Goal: Find specific page/section: Find specific page/section

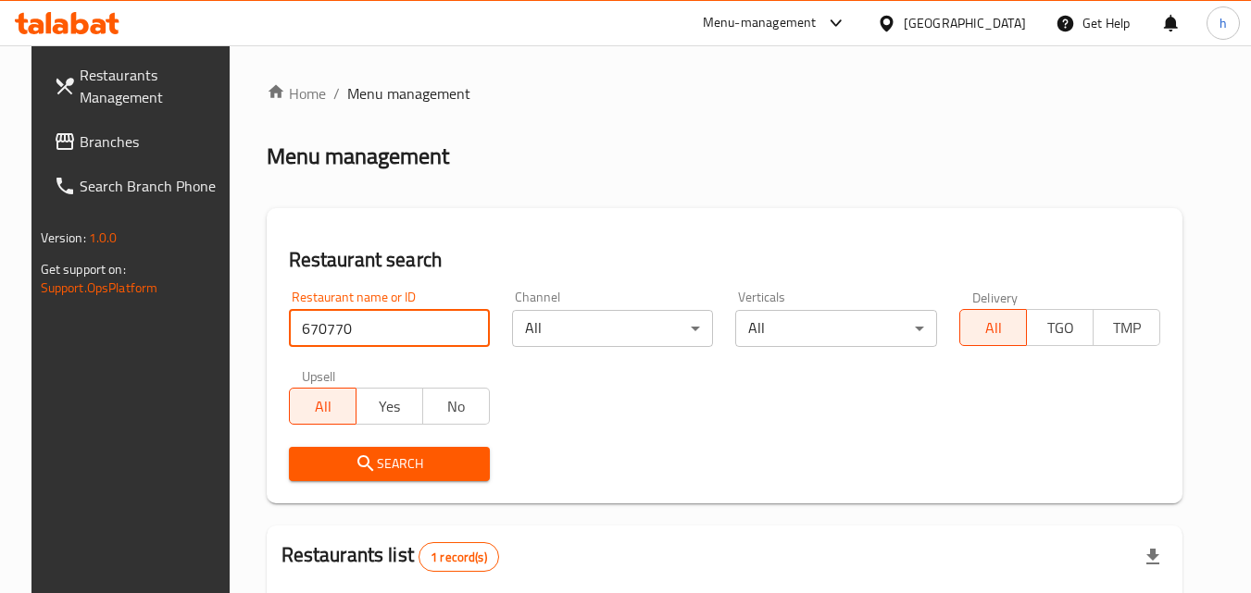
scroll to position [217, 0]
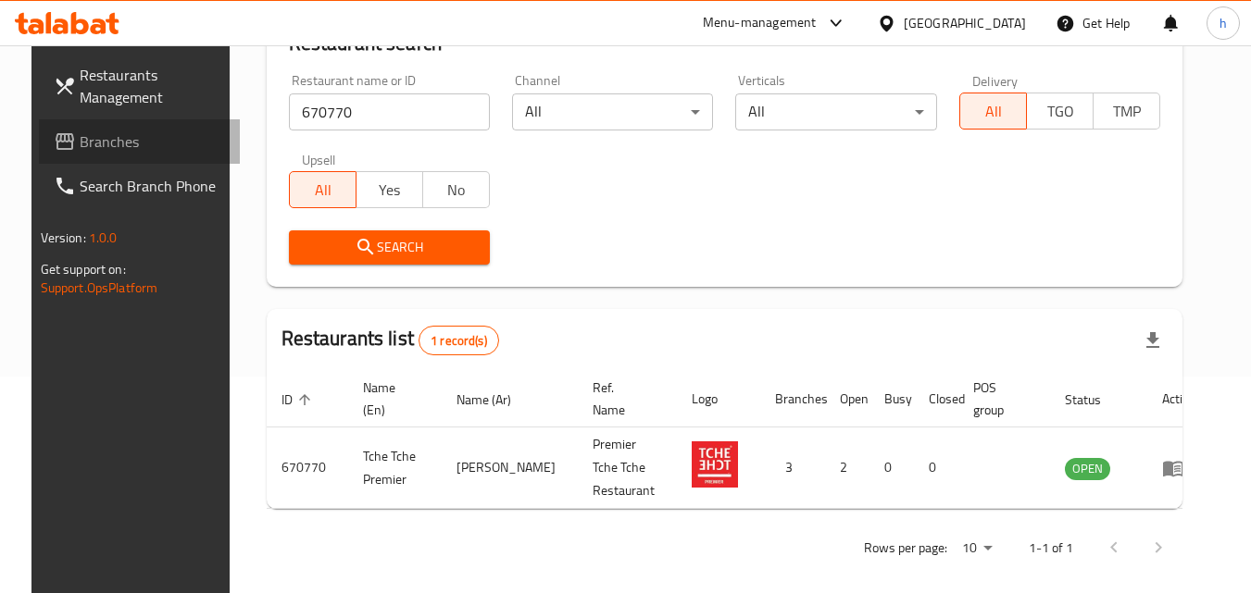
click at [106, 151] on span "Branches" at bounding box center [153, 142] width 146 height 22
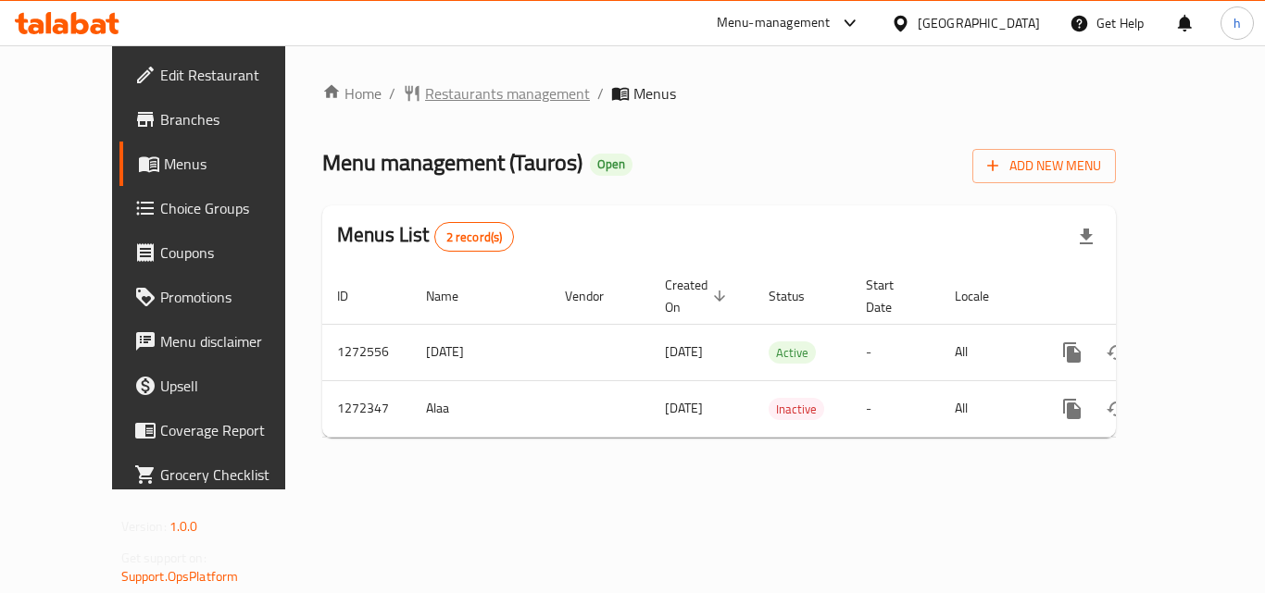
click at [438, 91] on span "Restaurants management" at bounding box center [507, 93] width 165 height 22
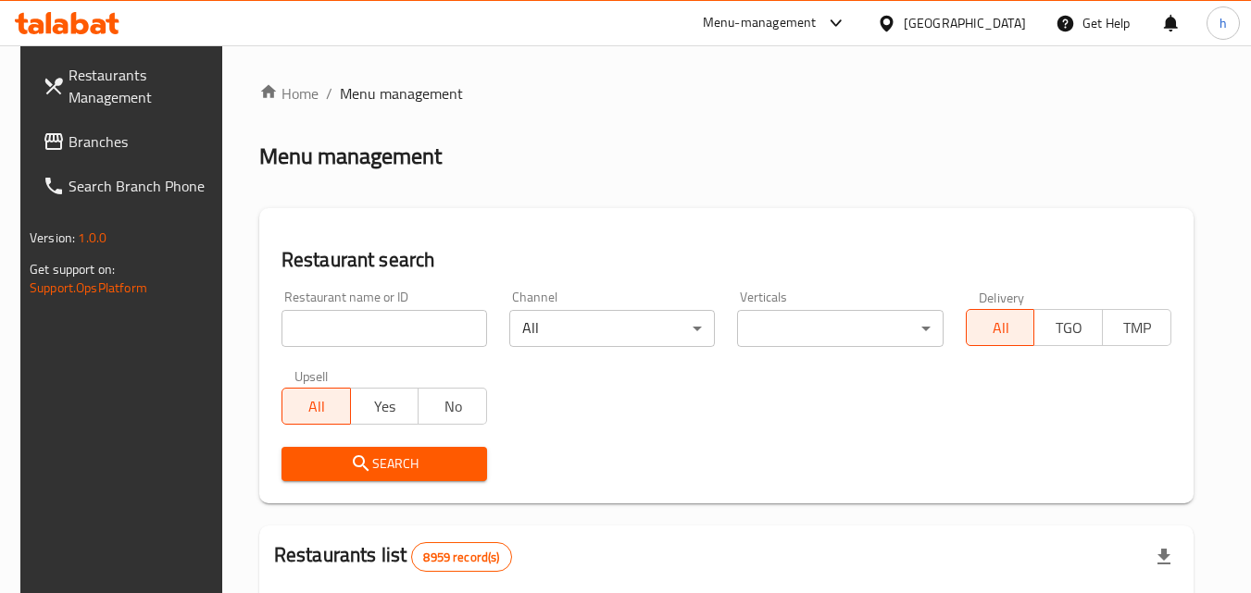
click at [375, 329] on input "search" at bounding box center [384, 328] width 206 height 37
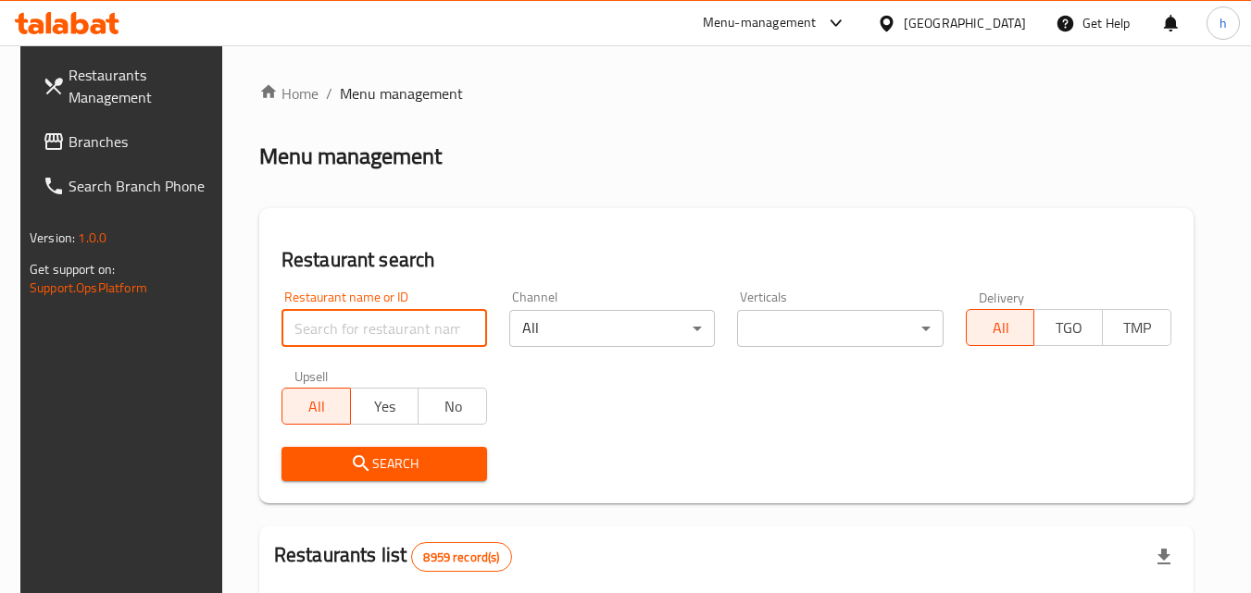
paste input "690120"
type input "690120"
click button "Search" at bounding box center [384, 464] width 206 height 34
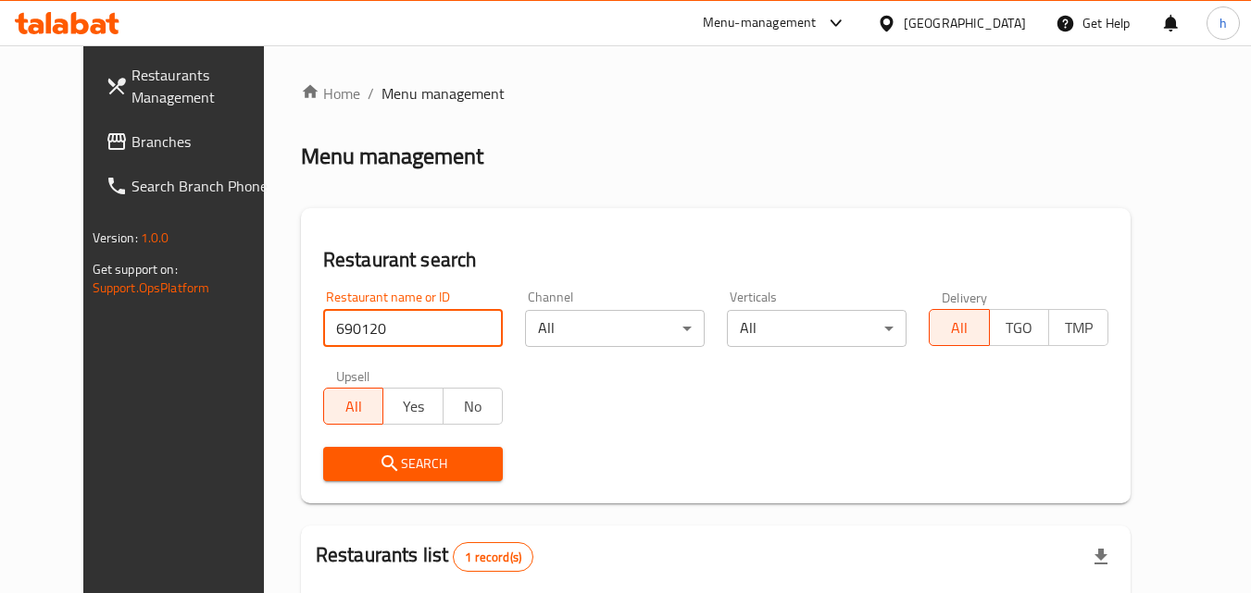
click at [990, 36] on div "[GEOGRAPHIC_DATA]" at bounding box center [951, 23] width 179 height 44
click at [1003, 19] on div "[GEOGRAPHIC_DATA]" at bounding box center [965, 23] width 122 height 20
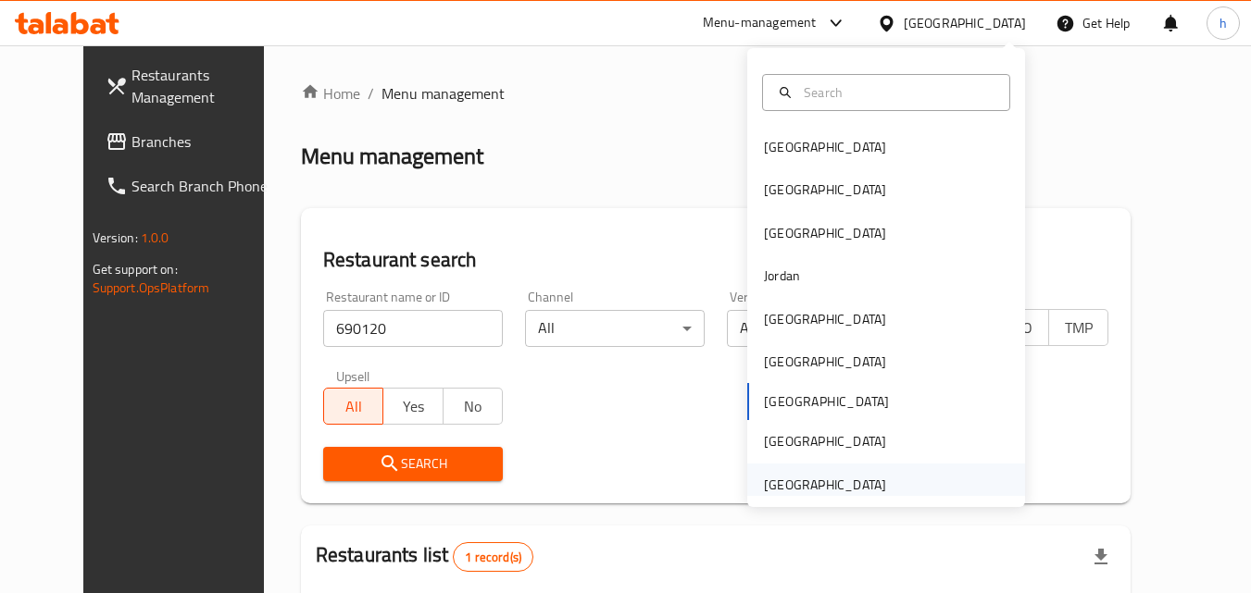
click at [791, 479] on div "[GEOGRAPHIC_DATA]" at bounding box center [825, 485] width 122 height 20
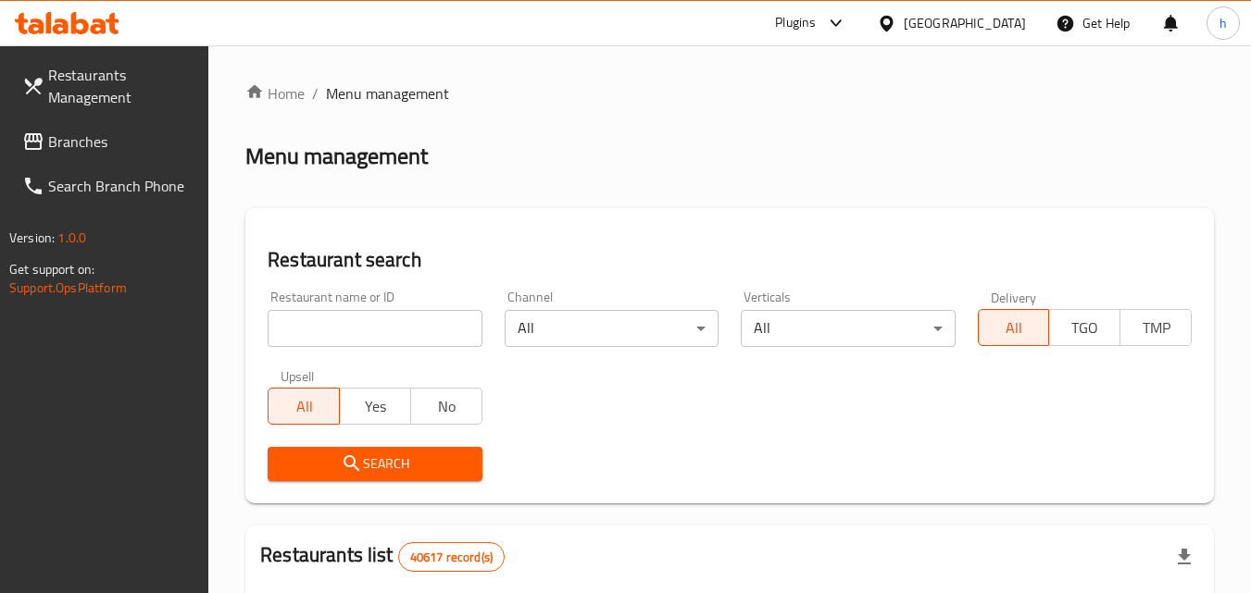
click at [81, 142] on span "Branches" at bounding box center [121, 142] width 146 height 22
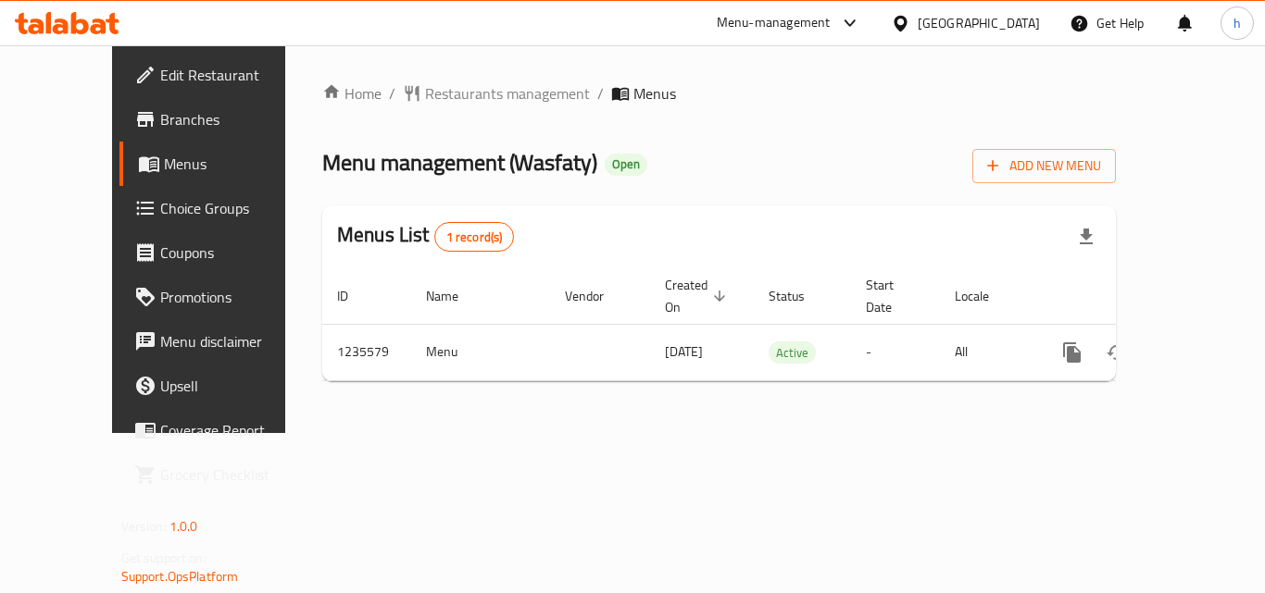
click at [966, 29] on div "United Arab Emirates" at bounding box center [978, 23] width 122 height 20
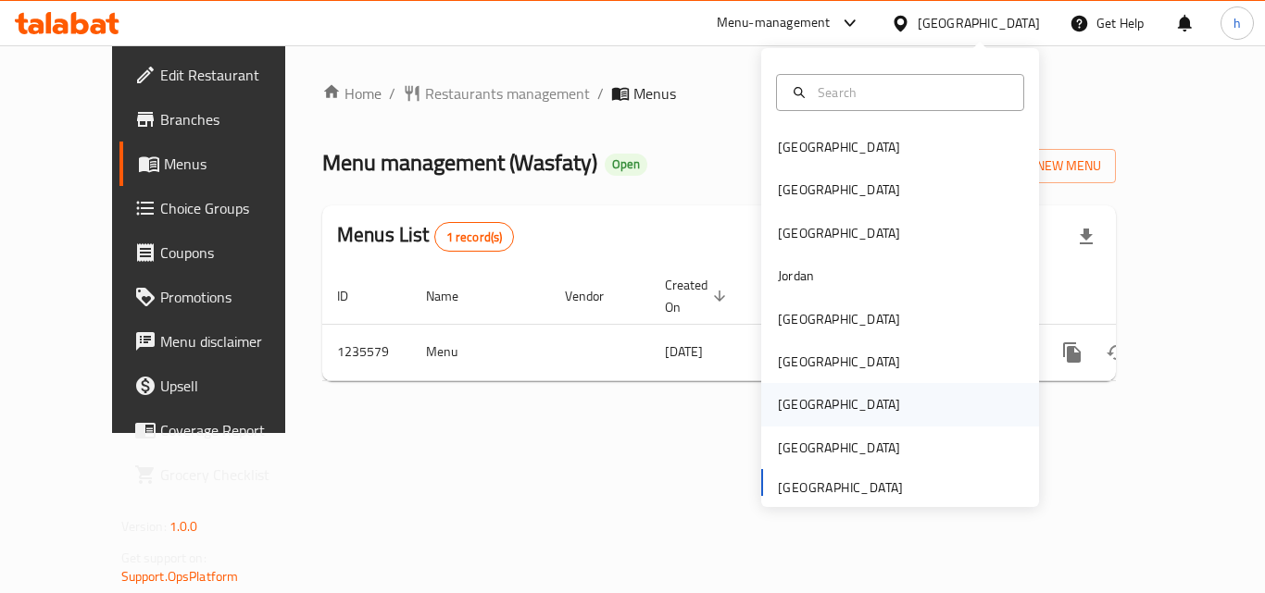
click at [801, 403] on div "[GEOGRAPHIC_DATA]" at bounding box center [839, 404] width 152 height 43
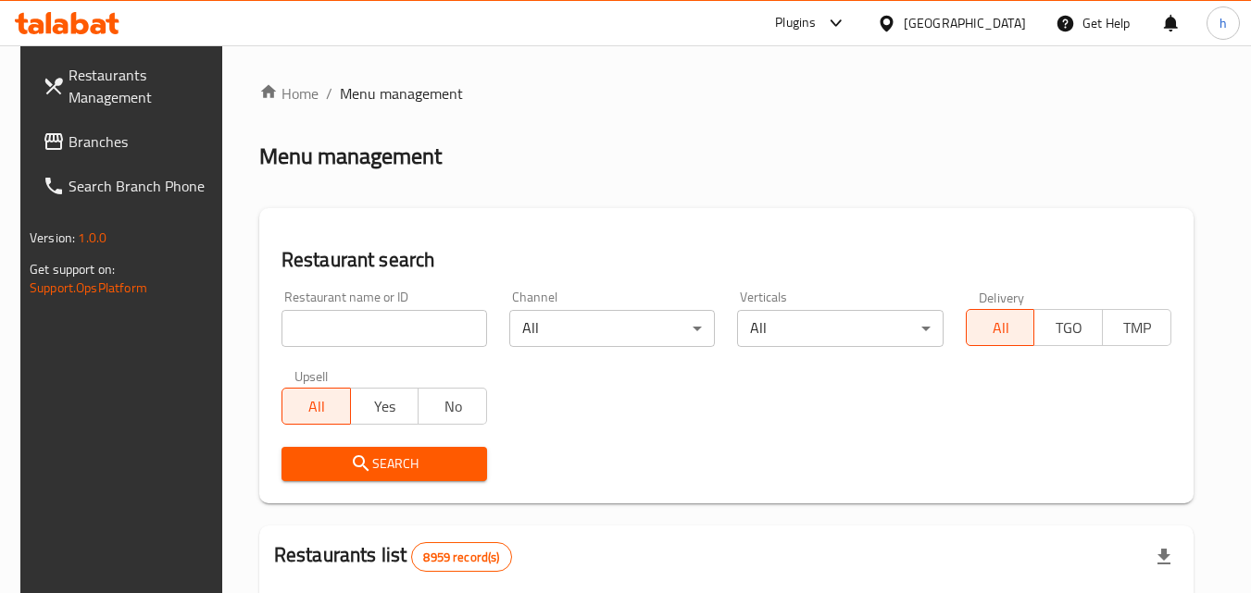
click at [87, 143] on span "Branches" at bounding box center [142, 142] width 146 height 22
